Goal: Transaction & Acquisition: Purchase product/service

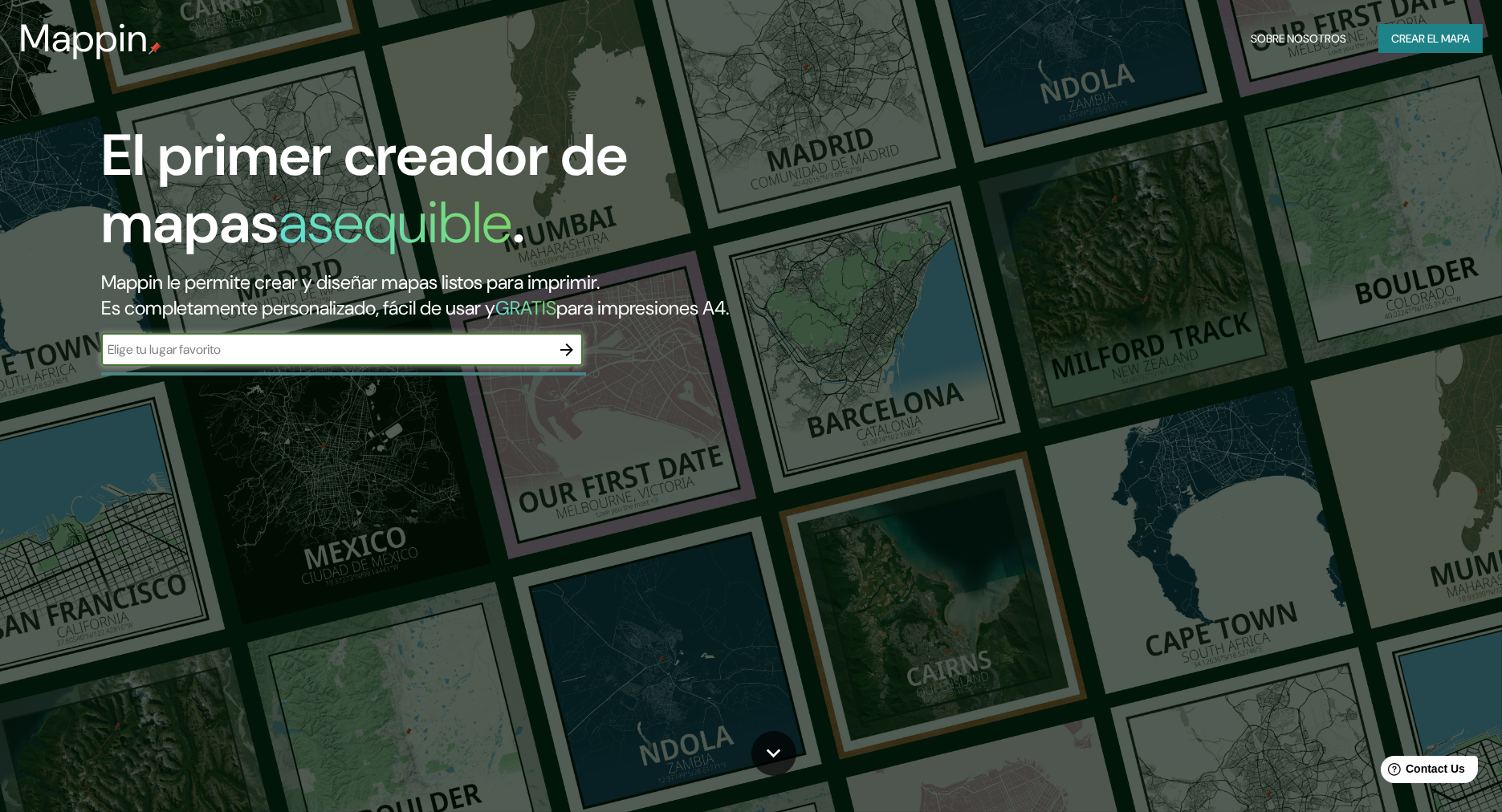
click at [346, 358] on input "text" at bounding box center [326, 349] width 450 height 19
type input "[GEOGRAPHIC_DATA]"
click at [563, 350] on icon "button" at bounding box center [567, 350] width 20 height 20
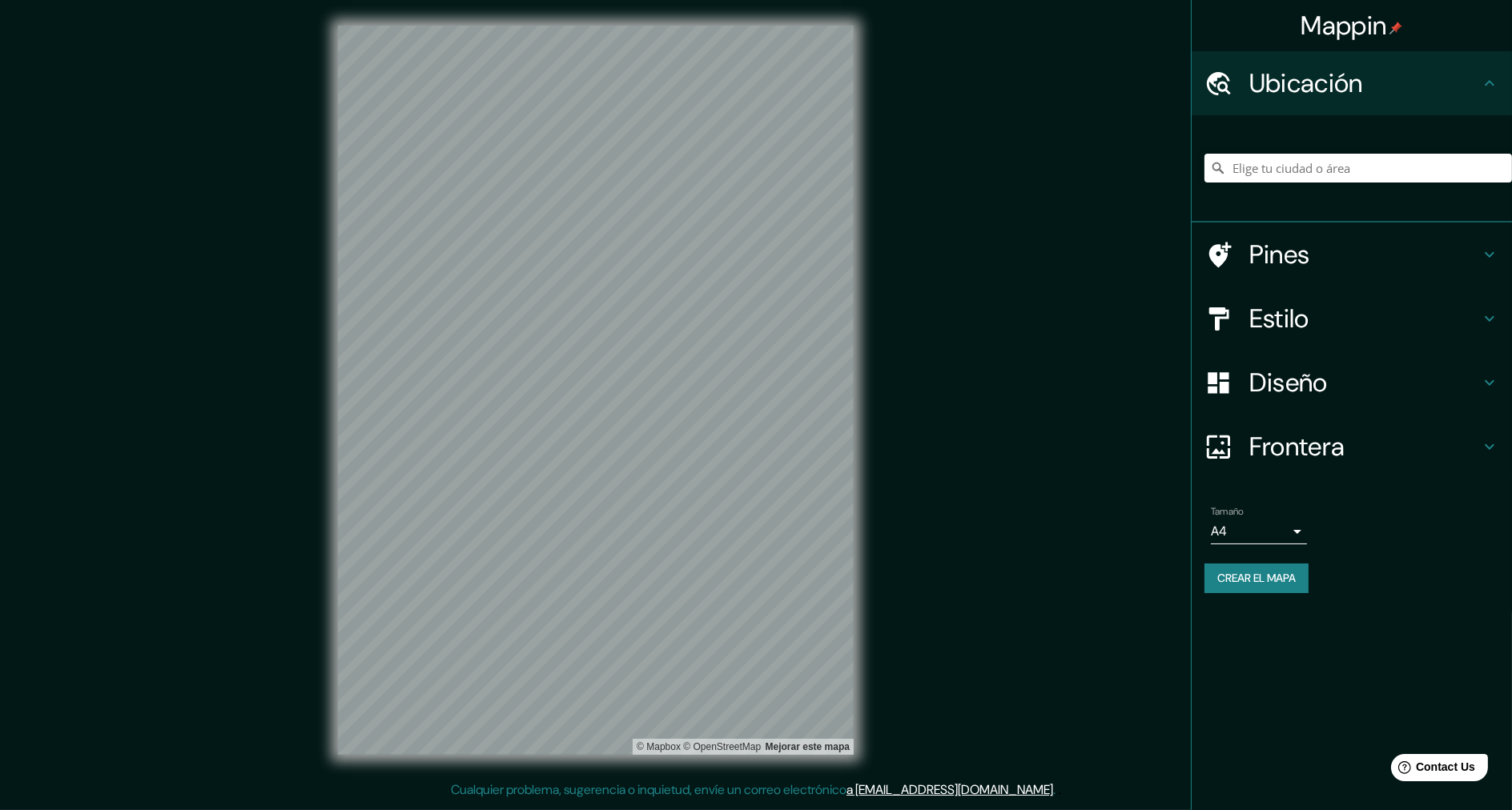
click at [864, 218] on div "© Mapbox © OpenStreetMap Mejorar este mapa" at bounding box center [596, 390] width 567 height 780
click at [1307, 384] on h4 "Diseño" at bounding box center [1364, 383] width 230 height 32
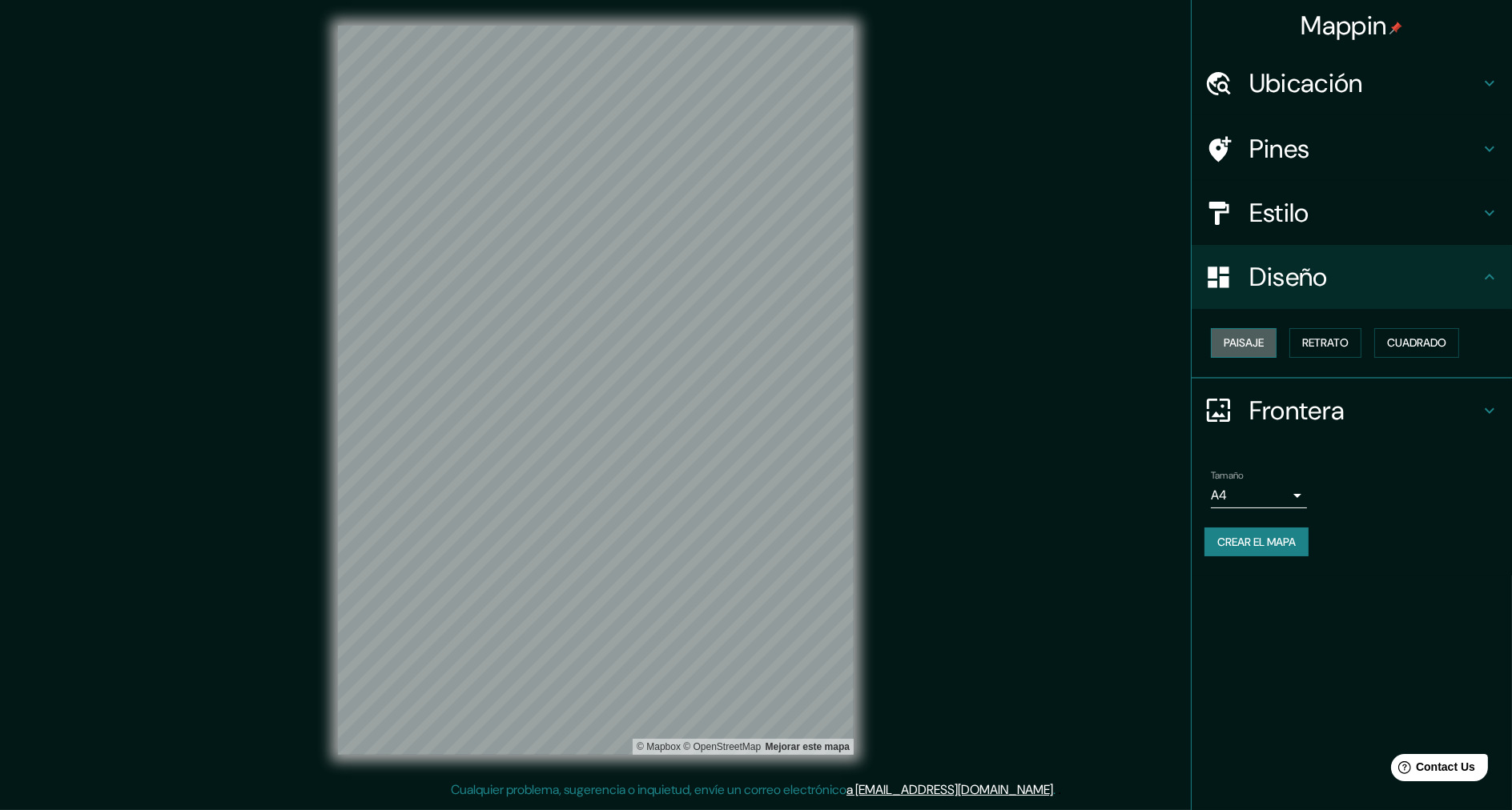
click at [1243, 349] on font "Paisaje" at bounding box center [1243, 343] width 40 height 20
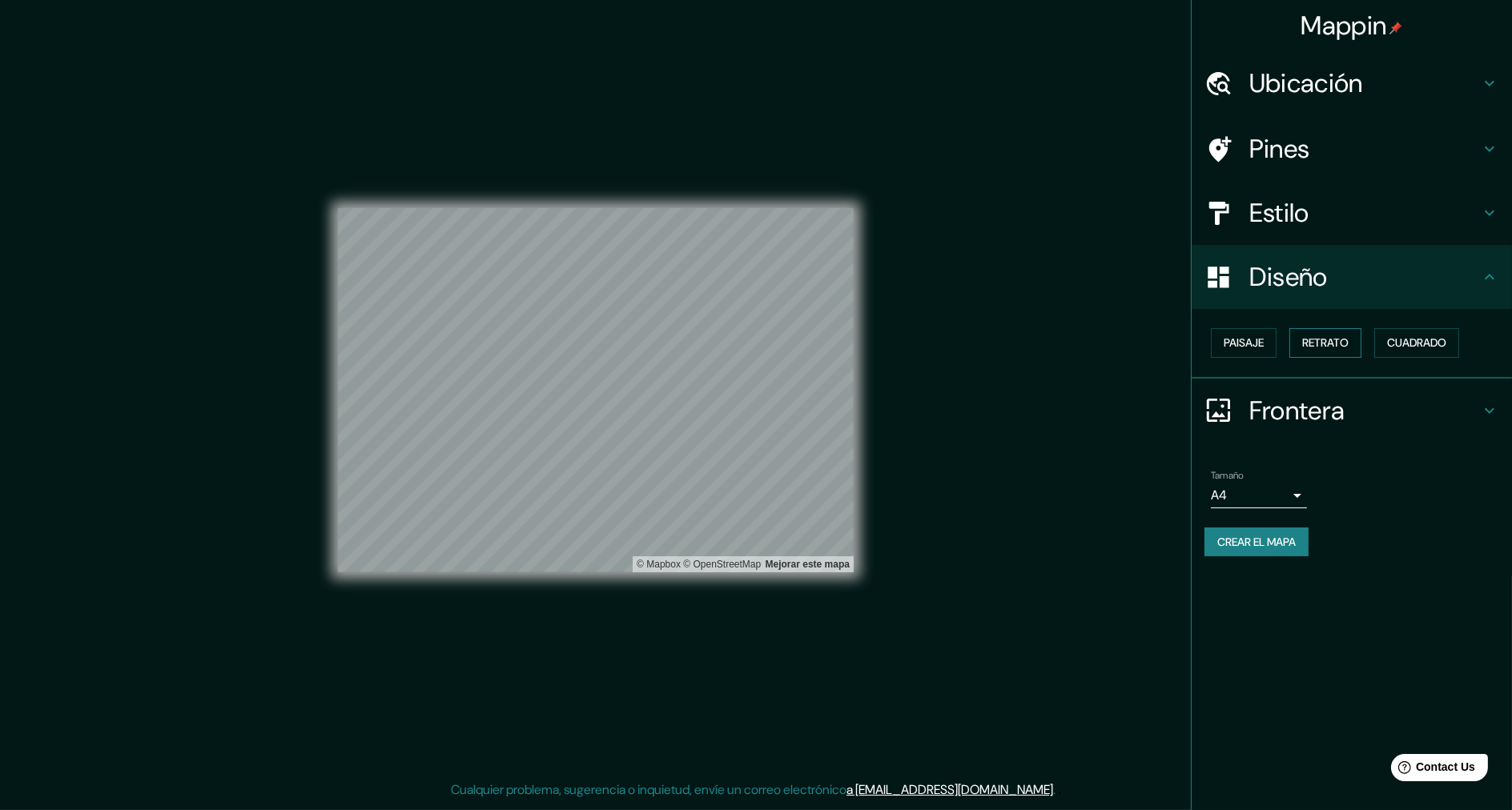
click at [1333, 353] on button "Retrato" at bounding box center [1325, 343] width 72 height 30
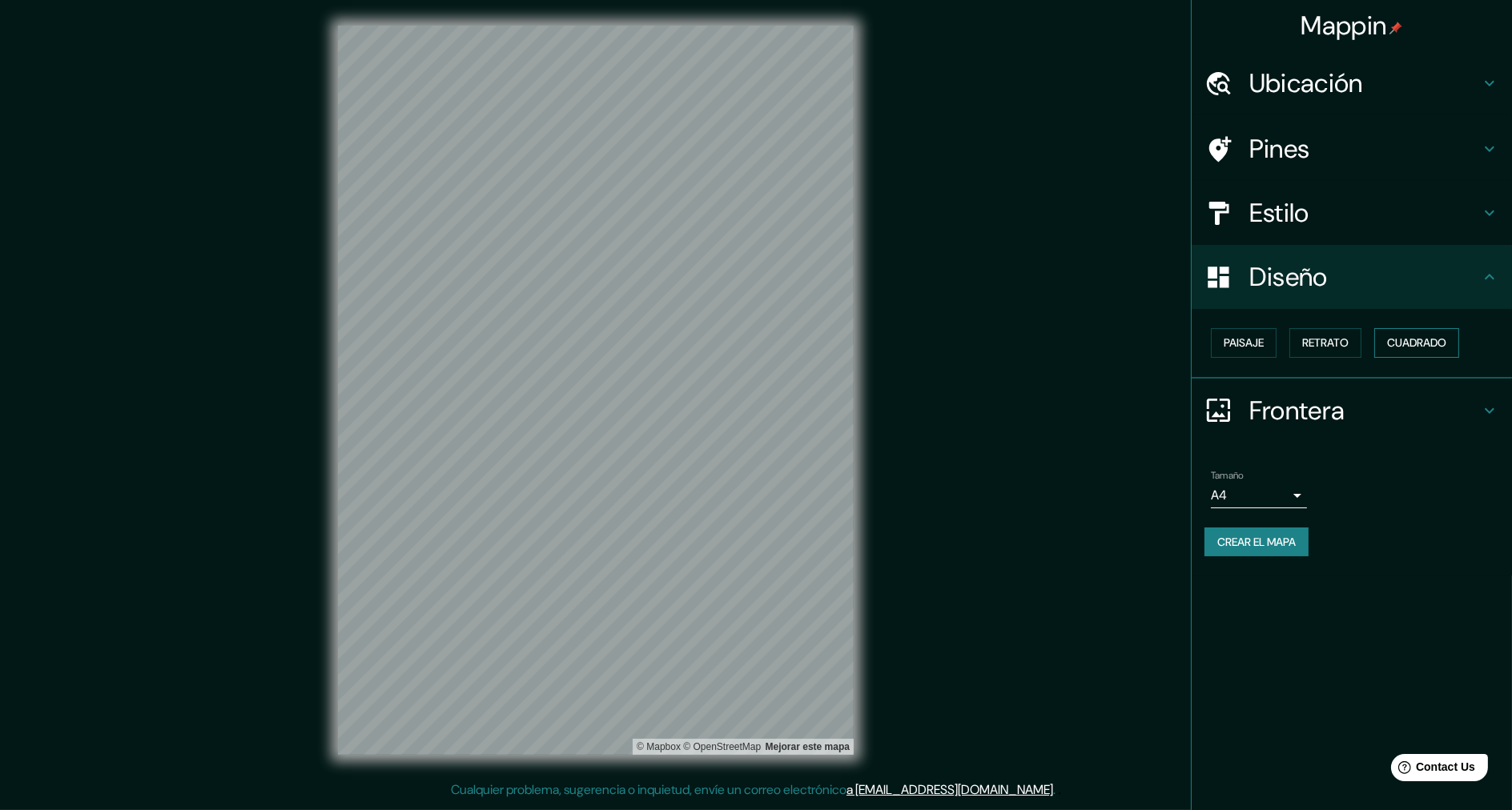
click at [1411, 337] on font "Cuadrado" at bounding box center [1417, 343] width 59 height 20
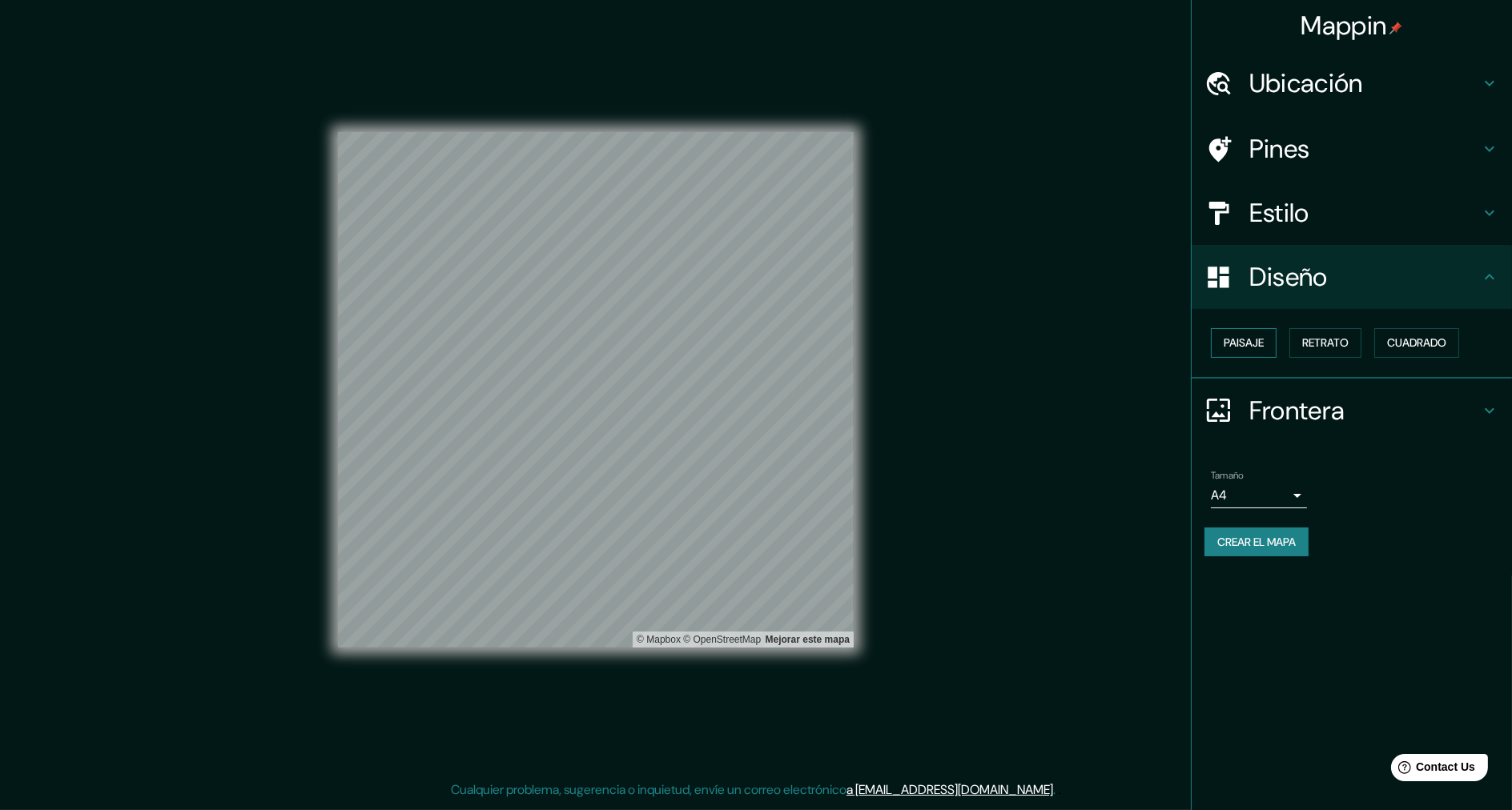
click at [1246, 343] on font "Paisaje" at bounding box center [1243, 343] width 40 height 20
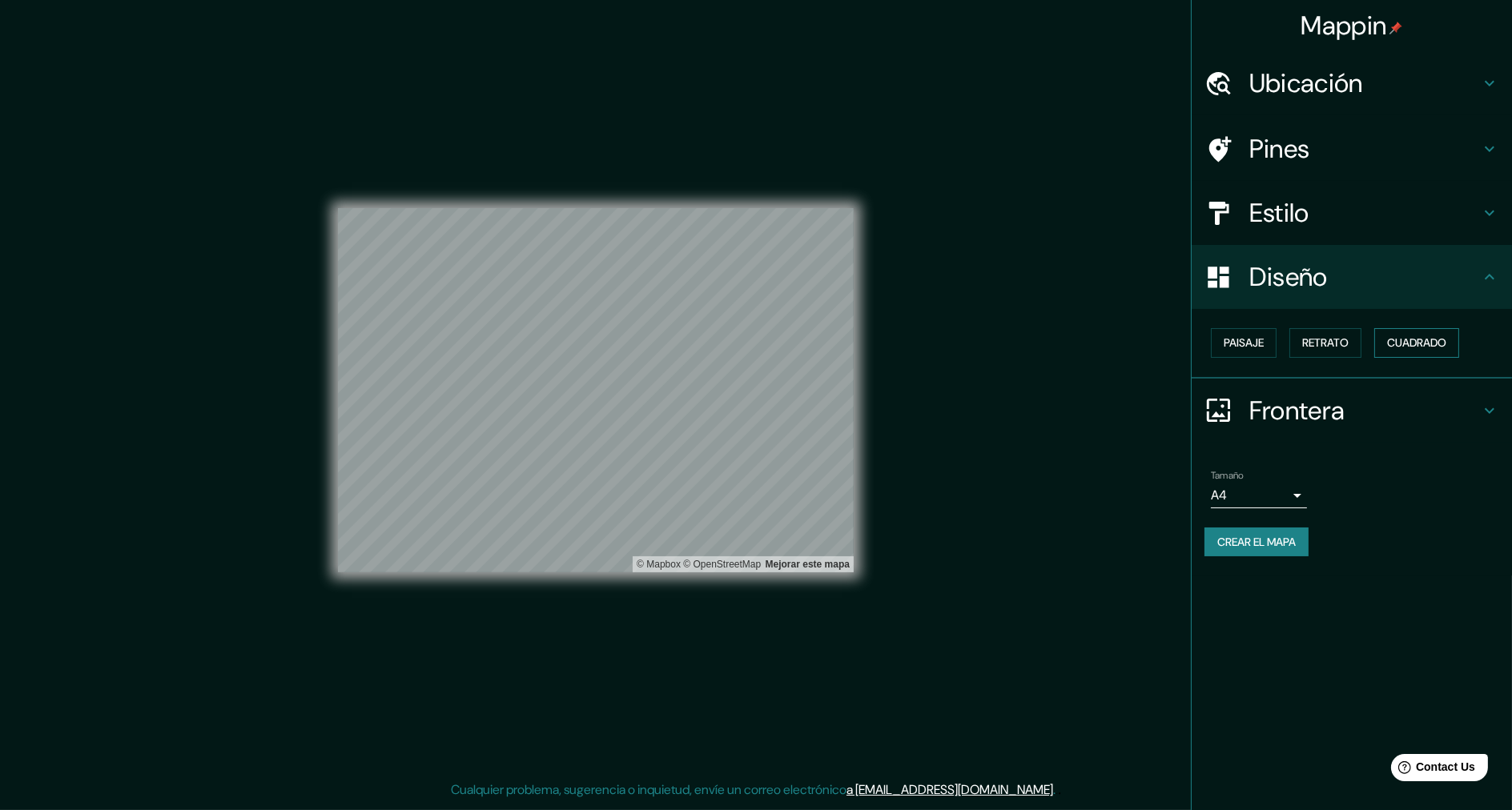
click at [1406, 341] on font "Cuadrado" at bounding box center [1417, 343] width 59 height 20
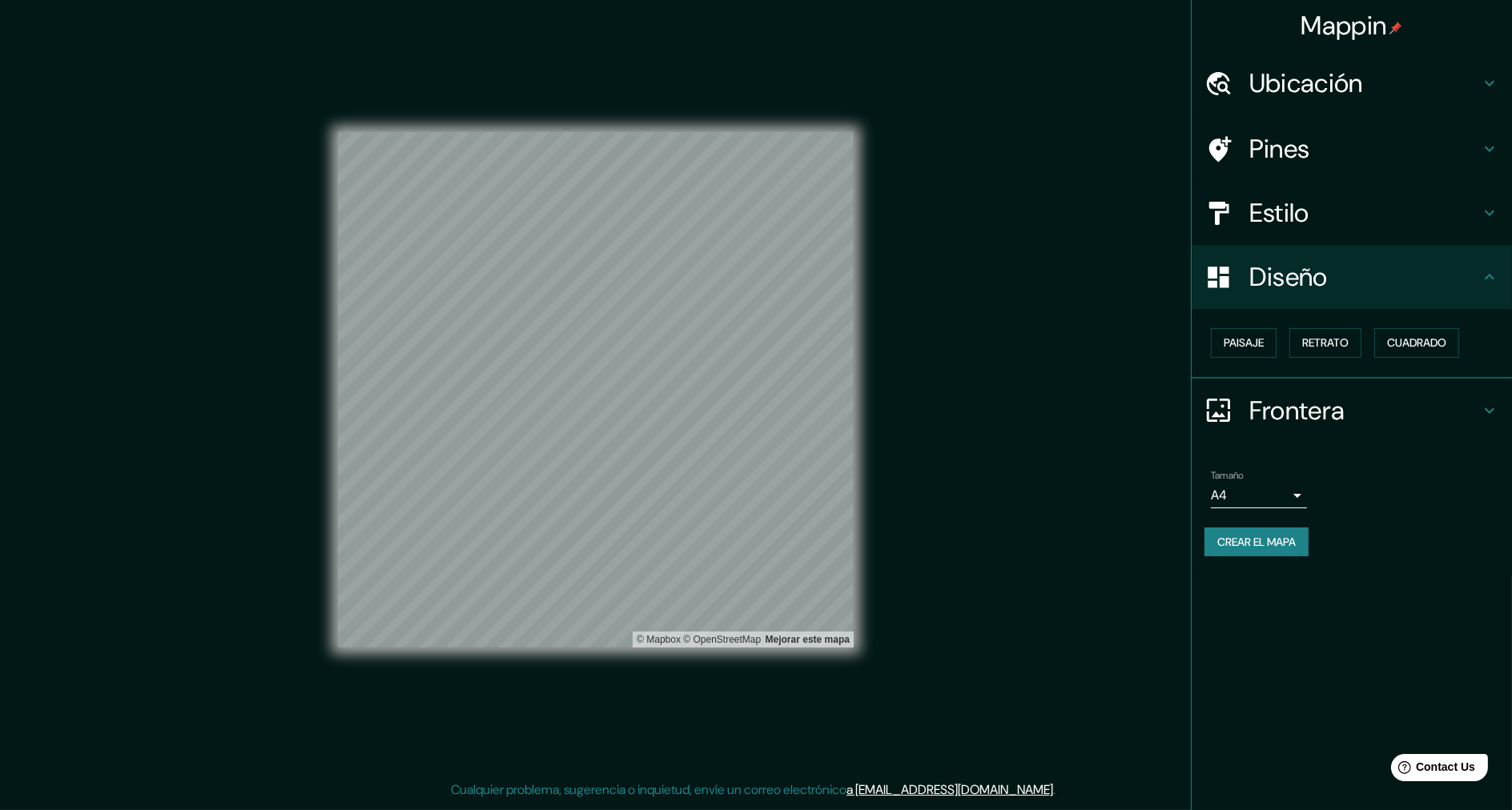
click at [1080, 729] on div "Mappin Ubicación Pines Estilo Diseño Paisaje Retrato Cuadrado Frontera Elige un…" at bounding box center [756, 403] width 1512 height 806
click at [1396, 340] on font "Cuadrado" at bounding box center [1417, 343] width 59 height 20
click at [1332, 144] on h4 "Pines" at bounding box center [1364, 149] width 230 height 32
